Goal: Information Seeking & Learning: Learn about a topic

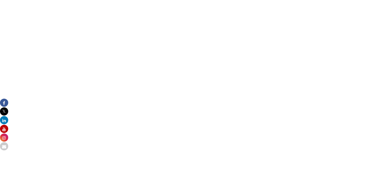
scroll to position [369, 0]
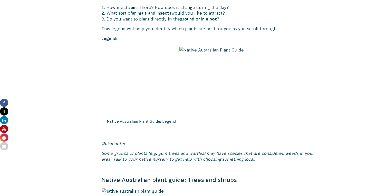
scroll to position [278, 0]
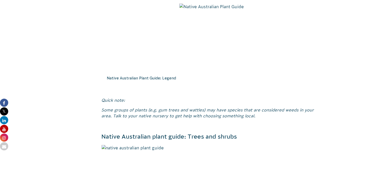
drag, startPoint x: 95, startPoint y: 13, endPoint x: 85, endPoint y: 188, distance: 176.0
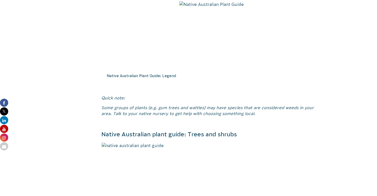
drag, startPoint x: 82, startPoint y: 36, endPoint x: 263, endPoint y: 51, distance: 182.2
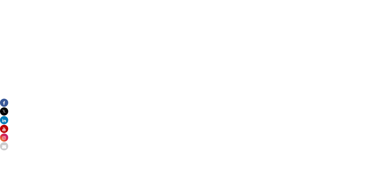
scroll to position [575, 0]
